Goal: Check status: Check status

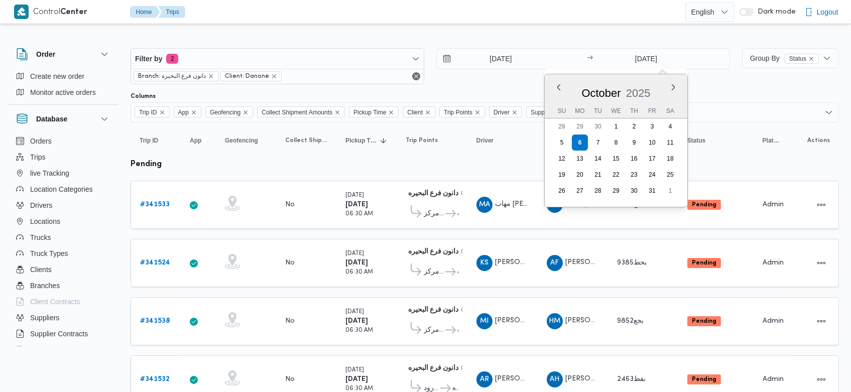
click at [523, 38] on div at bounding box center [484, 40] width 708 height 16
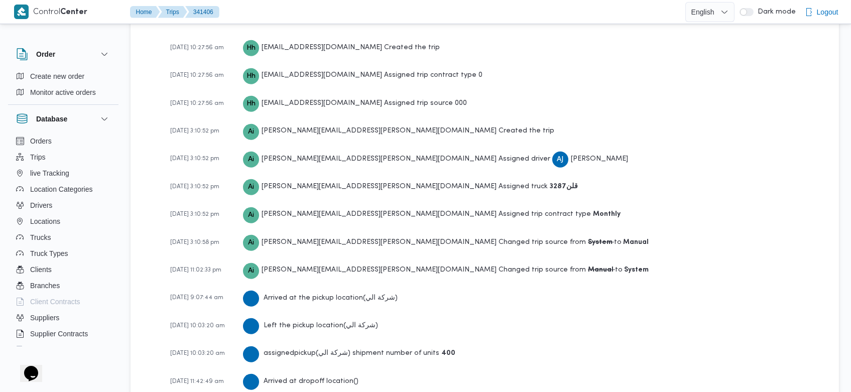
scroll to position [1659, 0]
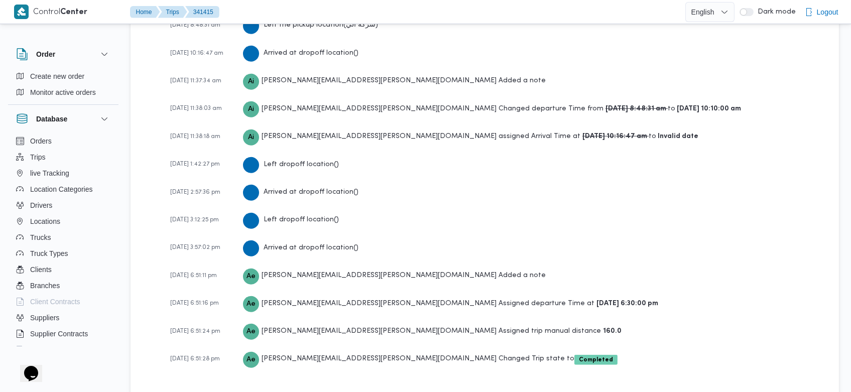
scroll to position [1828, 0]
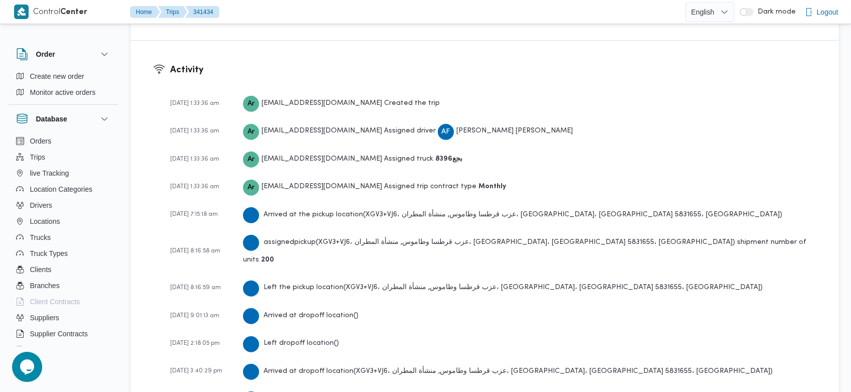
scroll to position [1509, 0]
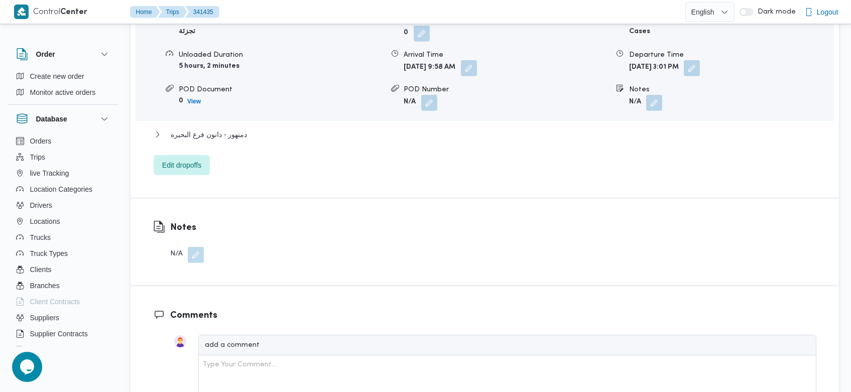
scroll to position [1426, 0]
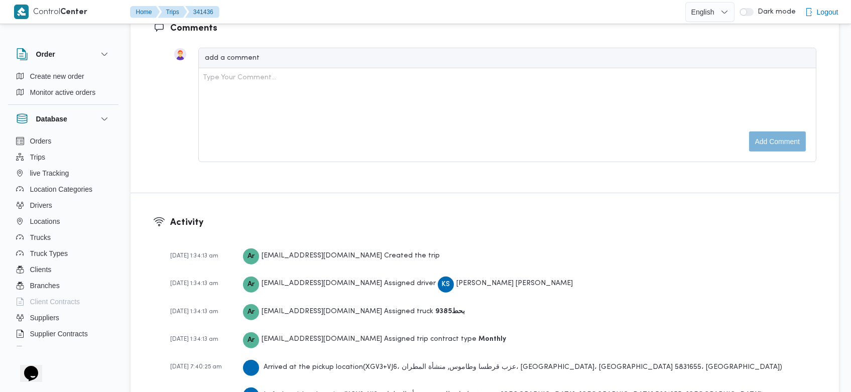
scroll to position [1454, 0]
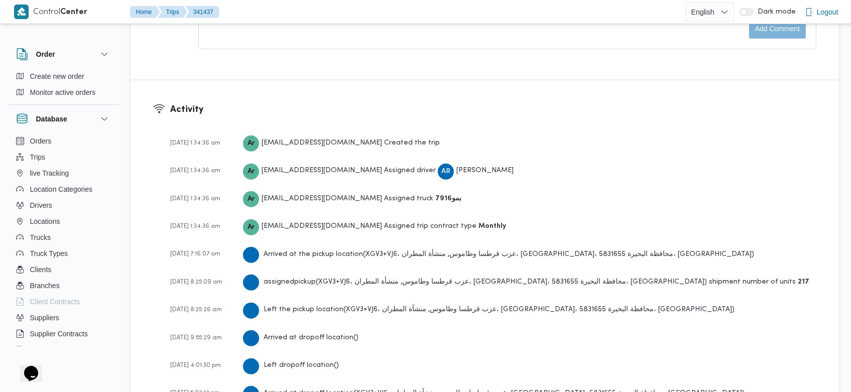
scroll to position [1426, 0]
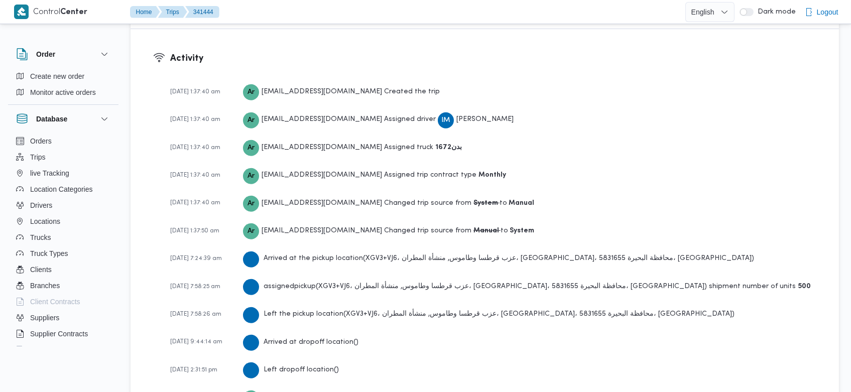
scroll to position [1511, 0]
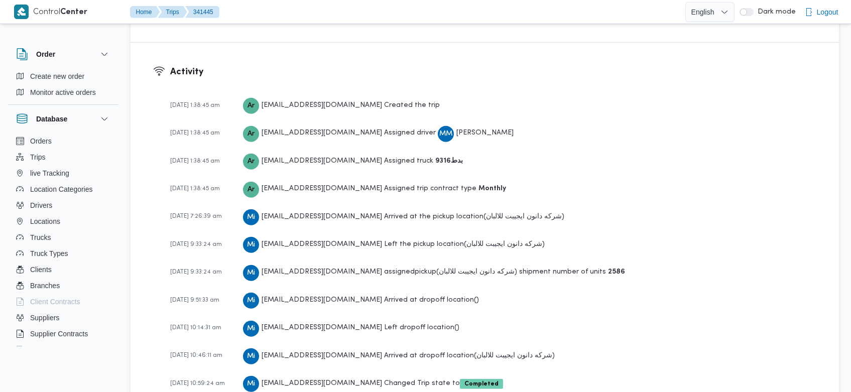
scroll to position [1511, 0]
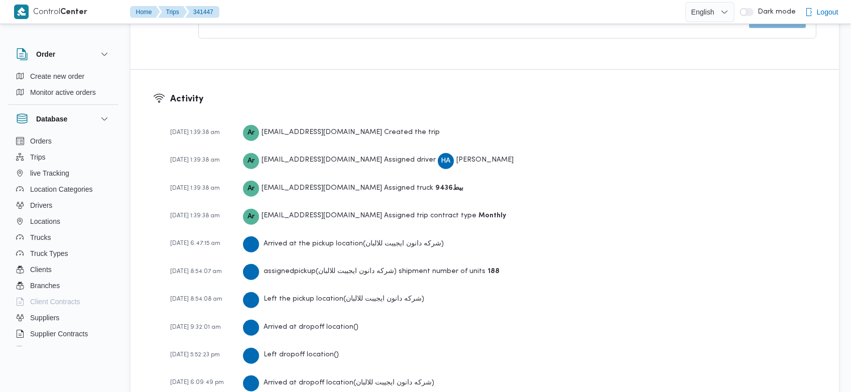
scroll to position [1426, 0]
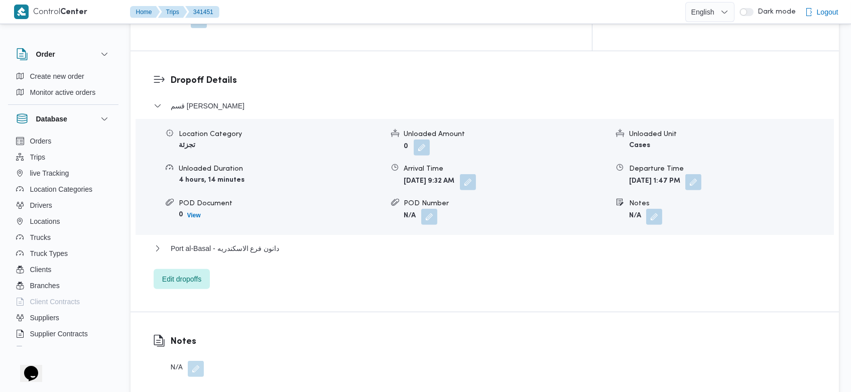
scroll to position [1511, 0]
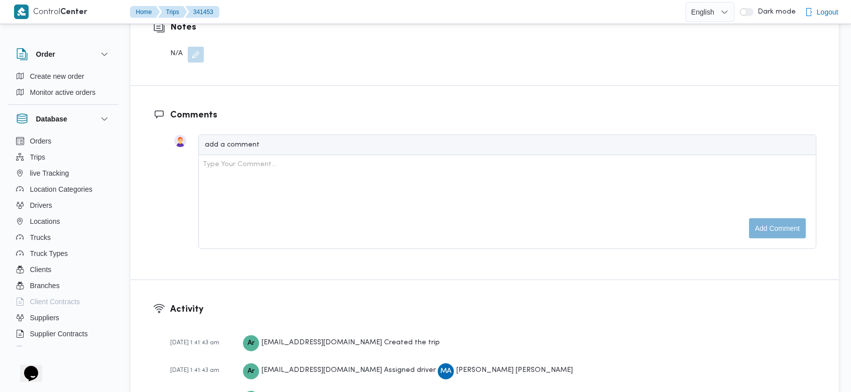
scroll to position [1454, 0]
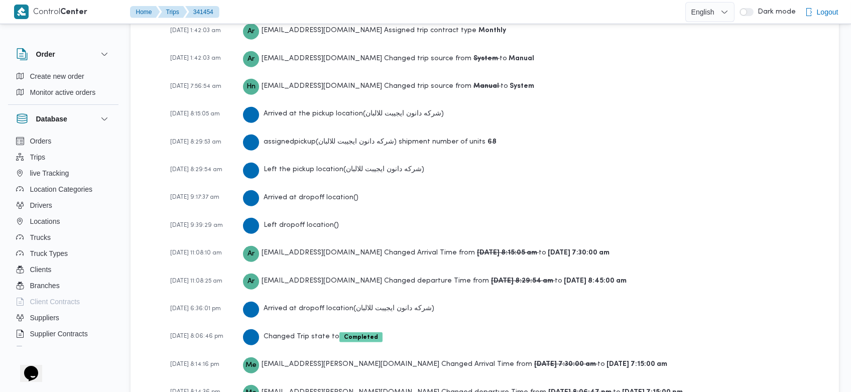
scroll to position [1625, 0]
